Goal: Transaction & Acquisition: Purchase product/service

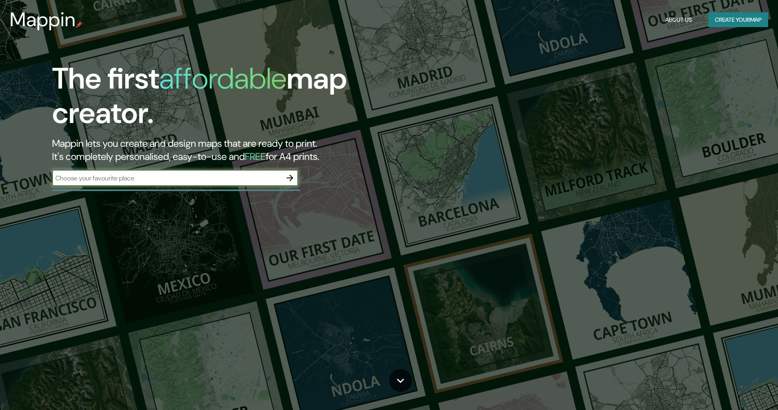
click at [117, 179] on input "text" at bounding box center [167, 177] width 230 height 9
type input "[GEOGRAPHIC_DATA]"
click at [288, 177] on icon "button" at bounding box center [290, 178] width 10 height 10
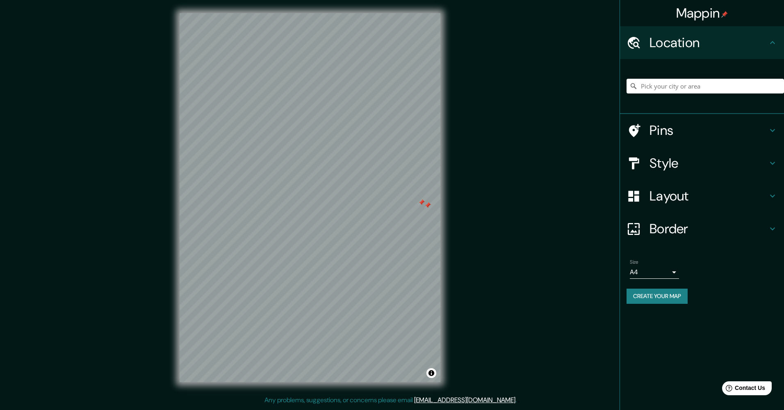
click at [423, 205] on div at bounding box center [421, 202] width 7 height 7
click at [429, 208] on div at bounding box center [427, 205] width 7 height 7
click at [693, 138] on h4 "Pins" at bounding box center [709, 130] width 118 height 16
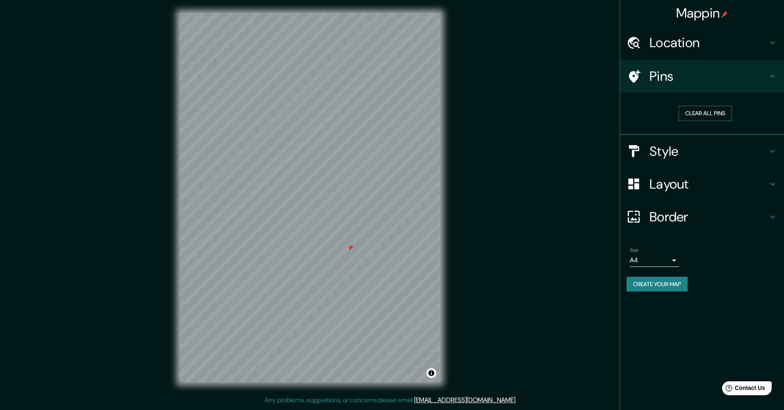
click at [706, 111] on button "Clear all pins" at bounding box center [705, 113] width 53 height 15
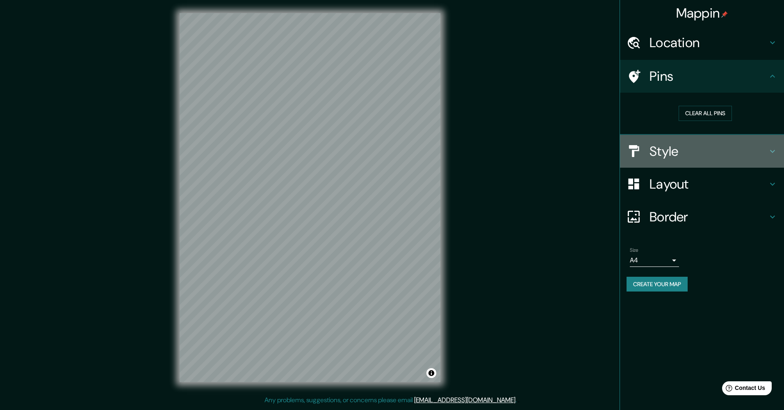
click at [691, 148] on h4 "Style" at bounding box center [709, 151] width 118 height 16
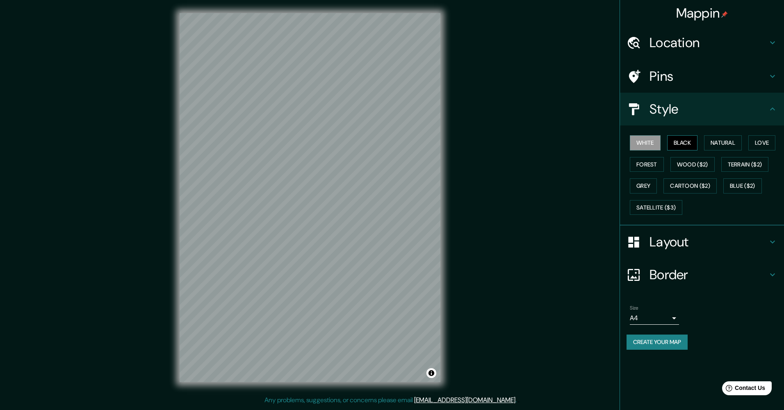
click at [682, 144] on button "Black" at bounding box center [682, 142] width 31 height 15
click at [718, 138] on button "Natural" at bounding box center [723, 142] width 38 height 15
click at [754, 139] on button "Love" at bounding box center [761, 142] width 27 height 15
click at [658, 163] on button "Forest" at bounding box center [647, 164] width 34 height 15
click at [694, 162] on button "Wood ($2)" at bounding box center [693, 164] width 44 height 15
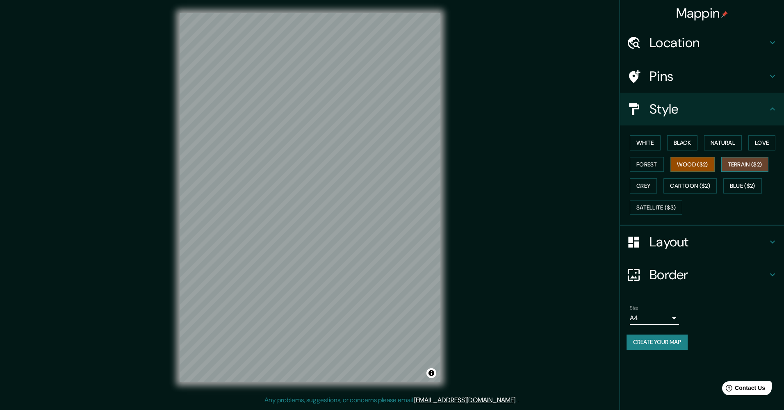
click at [741, 163] on button "Terrain ($2)" at bounding box center [745, 164] width 48 height 15
click at [737, 181] on button "Blue ($2)" at bounding box center [742, 185] width 39 height 15
drag, startPoint x: 703, startPoint y: 184, endPoint x: 679, endPoint y: 187, distance: 24.4
click at [702, 184] on button "Cartoon ($2)" at bounding box center [690, 185] width 53 height 15
click at [645, 187] on button "Grey" at bounding box center [643, 185] width 27 height 15
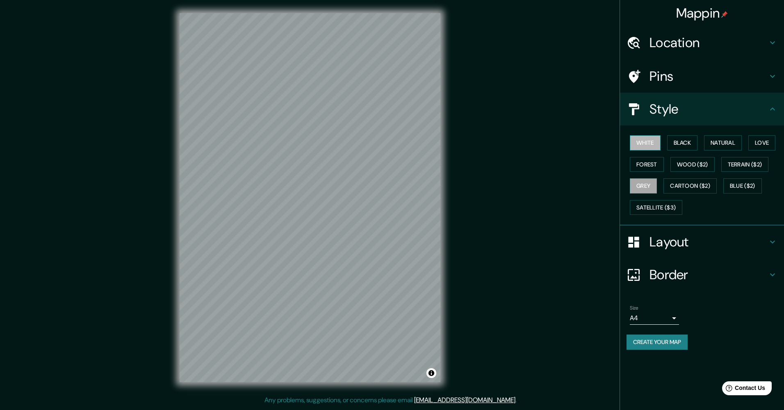
click at [654, 149] on button "White" at bounding box center [645, 142] width 31 height 15
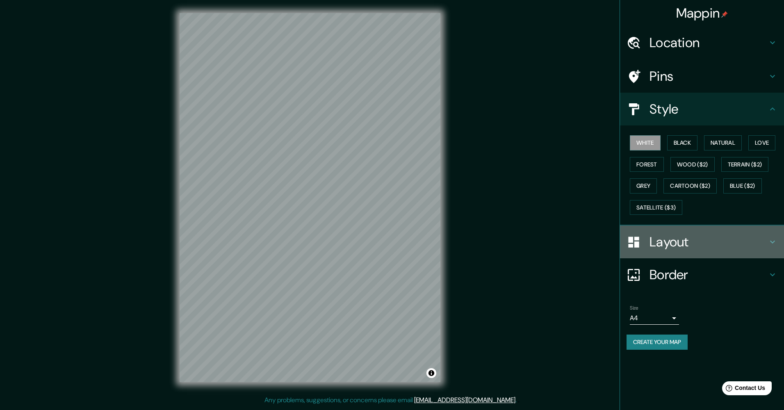
click at [653, 255] on div "Layout" at bounding box center [702, 242] width 164 height 33
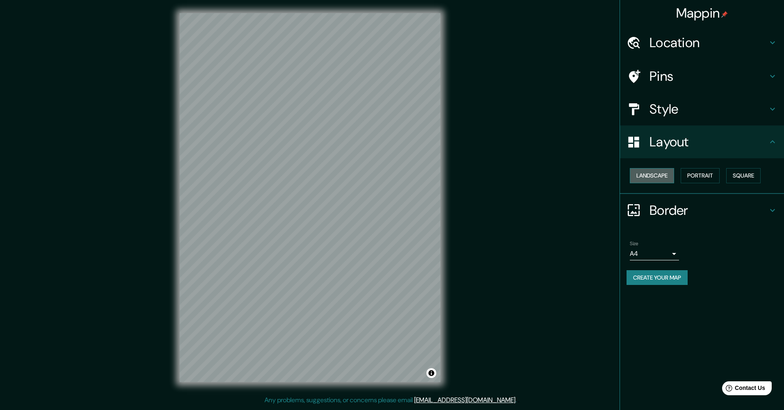
click at [671, 180] on button "Landscape" at bounding box center [652, 175] width 44 height 15
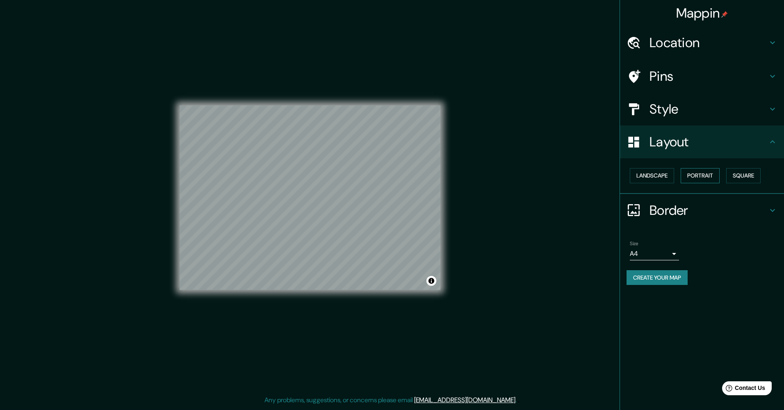
click at [709, 177] on button "Portrait" at bounding box center [700, 175] width 39 height 15
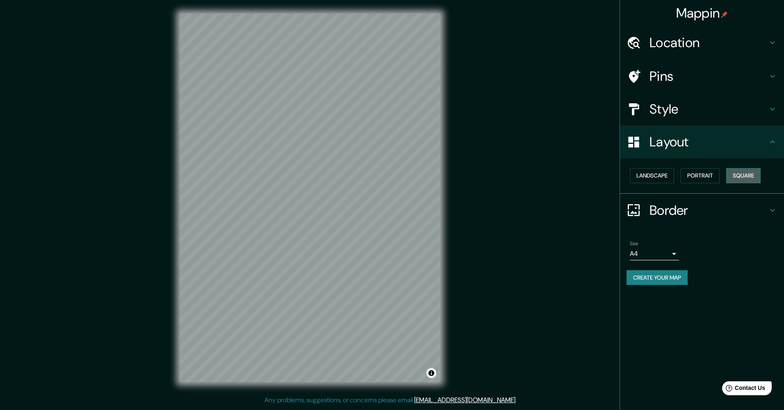
click at [743, 178] on button "Square" at bounding box center [743, 175] width 34 height 15
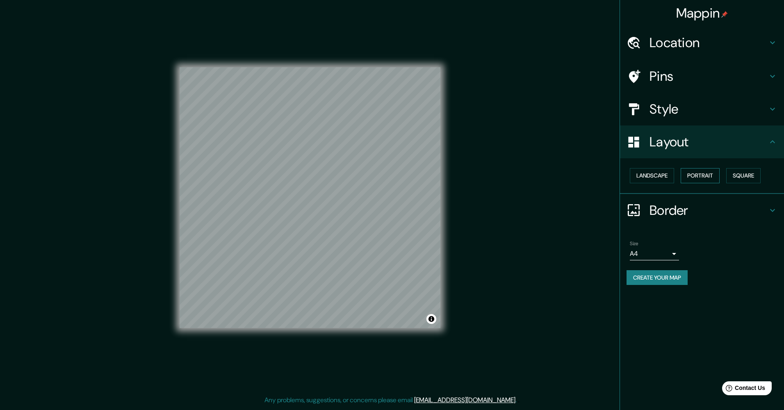
click at [708, 177] on button "Portrait" at bounding box center [700, 175] width 39 height 15
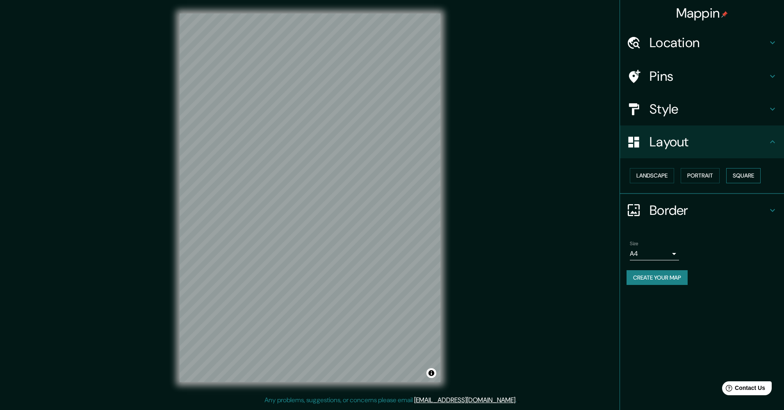
click at [736, 176] on button "Square" at bounding box center [743, 175] width 34 height 15
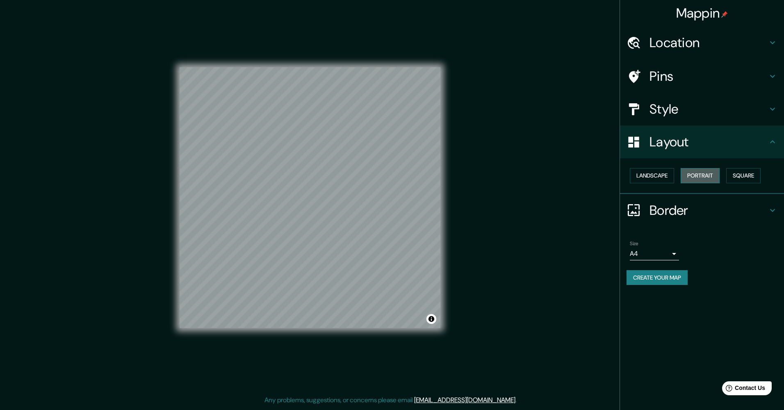
click at [715, 176] on button "Portrait" at bounding box center [700, 175] width 39 height 15
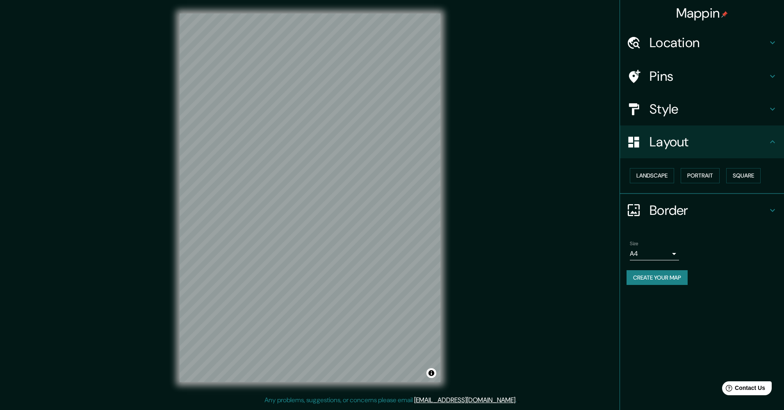
click at [670, 209] on h4 "Border" at bounding box center [709, 210] width 118 height 16
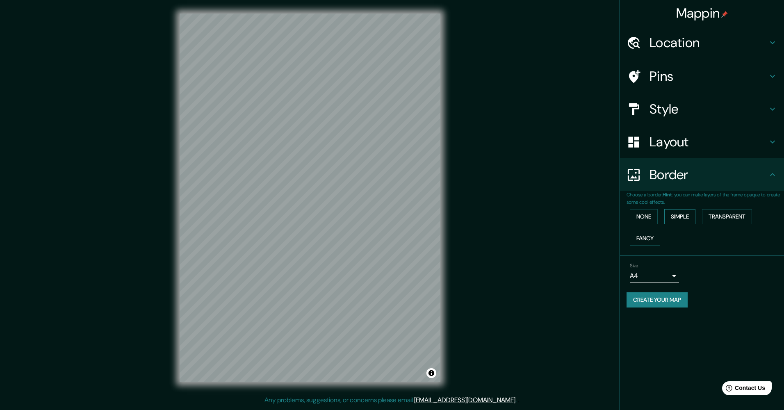
click at [672, 215] on button "Simple" at bounding box center [679, 216] width 31 height 15
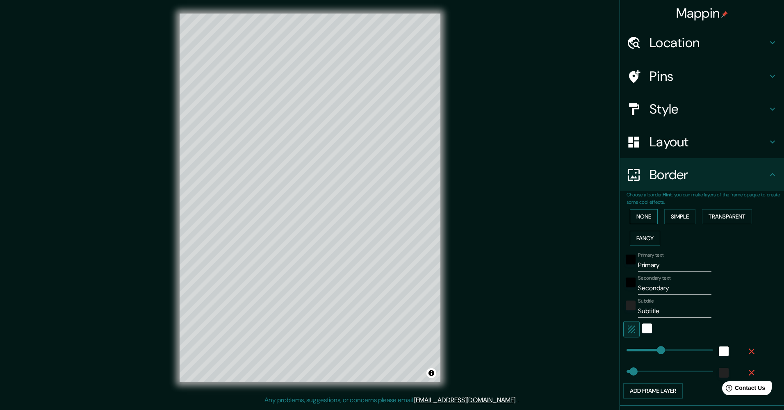
click at [644, 219] on button "None" at bounding box center [644, 216] width 28 height 15
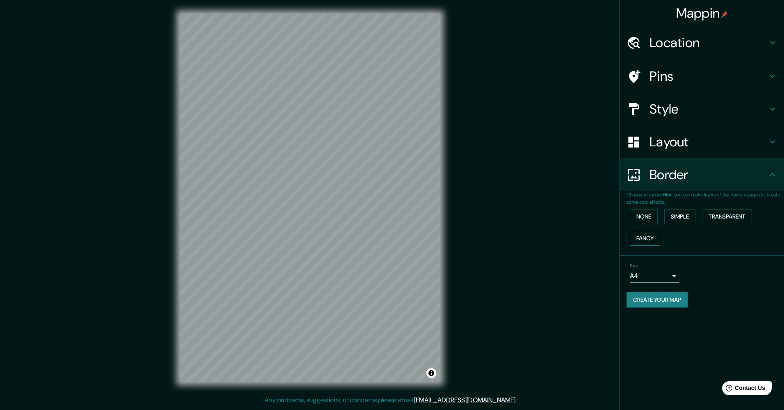
click at [642, 231] on button "Fancy" at bounding box center [645, 238] width 30 height 15
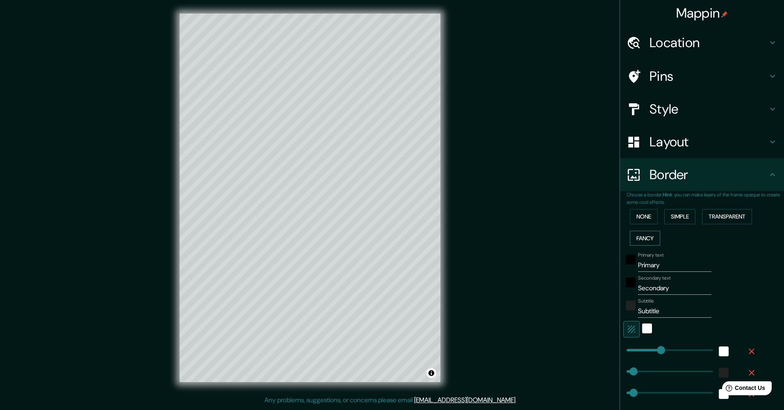
click at [642, 231] on button "Fancy" at bounding box center [645, 238] width 30 height 15
type input "254"
type input "51"
type input "25"
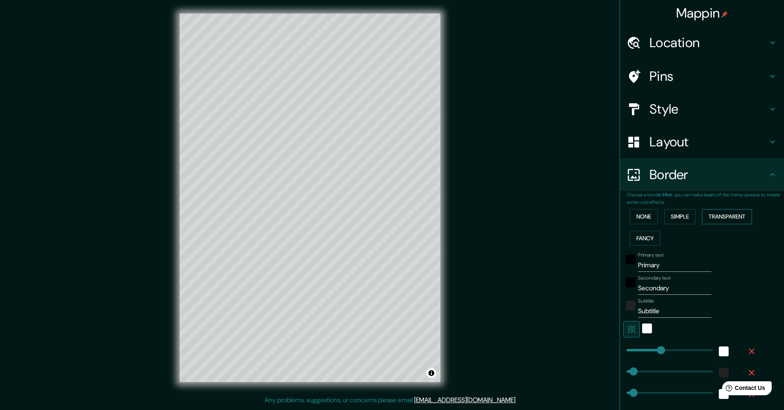
click at [719, 209] on button "Transparent" at bounding box center [727, 216] width 50 height 15
click at [716, 213] on button "Transparent" at bounding box center [727, 216] width 50 height 15
type input "305"
type input "51"
click at [673, 218] on button "Simple" at bounding box center [679, 216] width 31 height 15
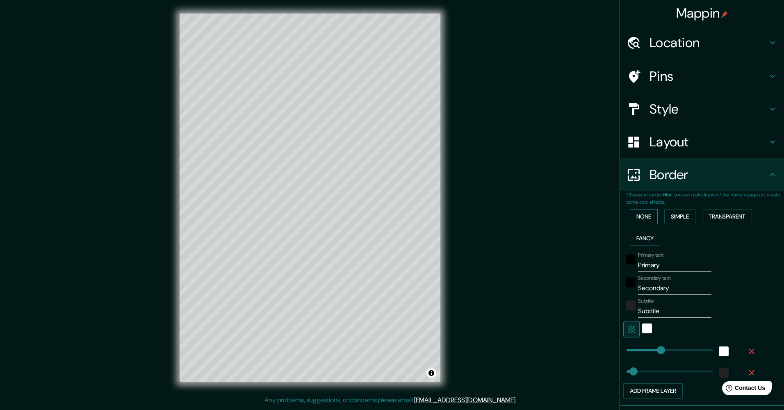
click at [642, 218] on button "None" at bounding box center [644, 216] width 28 height 15
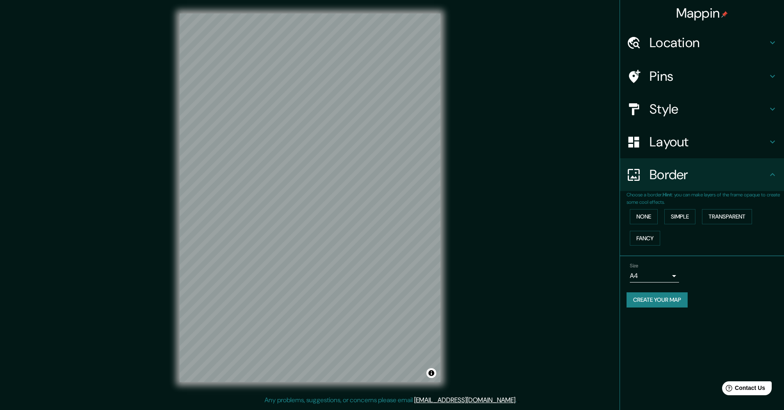
click at [659, 275] on body "Mappin Location Pins Style Layout Border Choose a border. Hint : you can make l…" at bounding box center [392, 205] width 784 height 410
click at [661, 305] on li "A3" at bounding box center [654, 308] width 49 height 15
click at [670, 294] on button "Create your map" at bounding box center [657, 299] width 61 height 15
click at [662, 276] on body "Mappin Location Pins Style Layout Border Choose a border. Hint : you can make l…" at bounding box center [392, 205] width 784 height 410
click at [656, 299] on li "A4" at bounding box center [654, 293] width 49 height 15
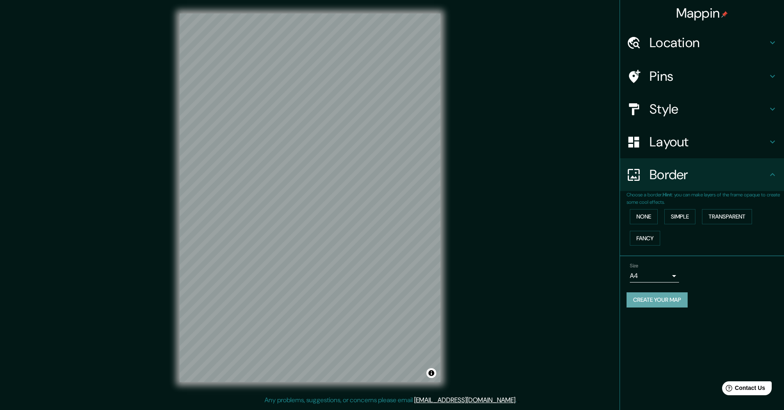
click at [673, 302] on button "Create your map" at bounding box center [657, 299] width 61 height 15
click at [566, 271] on div "Mappin Location Pins Style Layout Border Choose a border. Hint : you can make l…" at bounding box center [392, 204] width 784 height 408
click at [667, 306] on div "Create your map" at bounding box center [702, 299] width 151 height 15
click at [666, 304] on div "Create your map" at bounding box center [702, 299] width 151 height 15
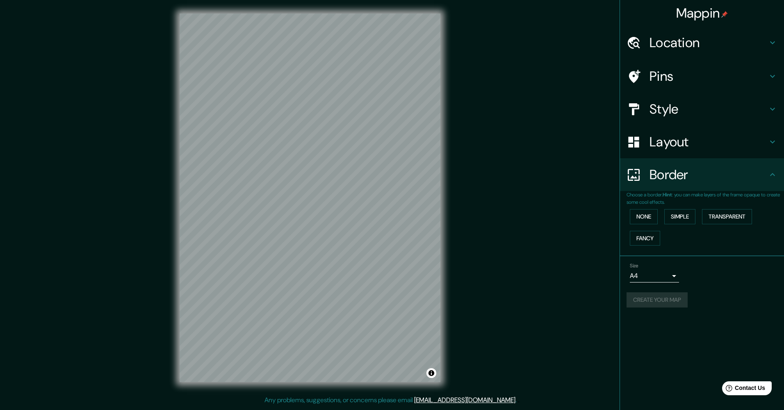
click at [673, 278] on body "Mappin Location Pins Style Layout Border Choose a border. Hint : you can make l…" at bounding box center [392, 205] width 784 height 410
click at [664, 304] on li "A3" at bounding box center [654, 308] width 49 height 15
click at [670, 280] on body "Mappin Location Pins Style Layout Border Choose a border. Hint : you can make l…" at bounding box center [392, 205] width 784 height 410
click at [657, 295] on li "A4" at bounding box center [654, 293] width 49 height 15
type input "single"
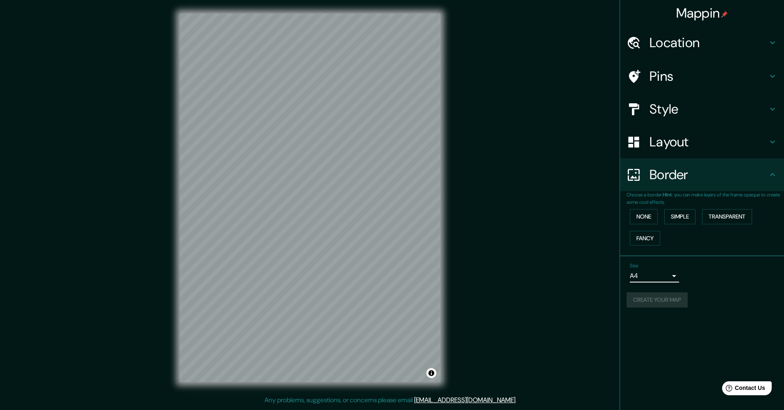
click at [671, 296] on div "Create your map" at bounding box center [702, 299] width 151 height 15
click at [648, 212] on button "None" at bounding box center [644, 216] width 28 height 15
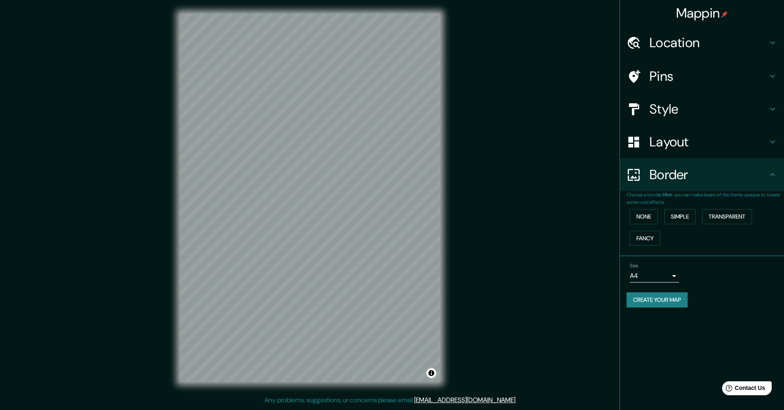
click at [661, 296] on button "Create your map" at bounding box center [657, 299] width 61 height 15
